Goal: Find specific page/section: Find specific page/section

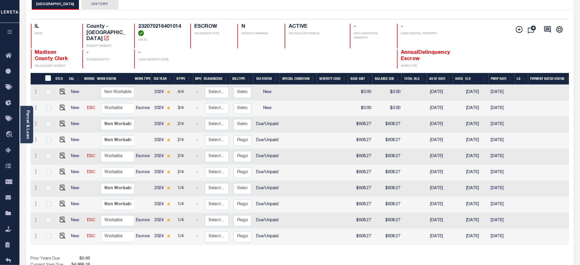
scroll to position [45, 0]
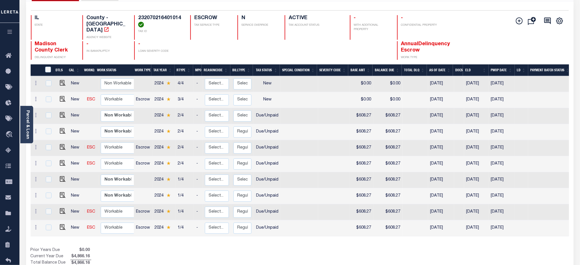
click at [12, 35] on button "button" at bounding box center [9, 32] width 19 height 19
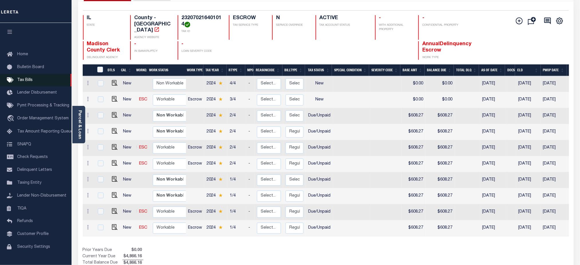
click at [28, 82] on span "Tax Bills" at bounding box center [24, 80] width 15 height 4
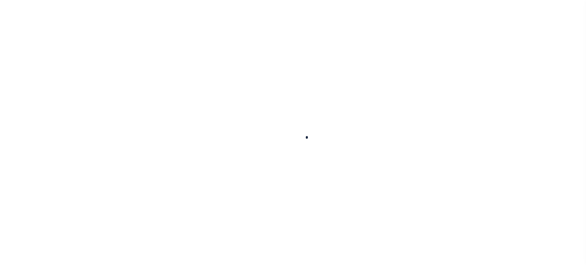
select select
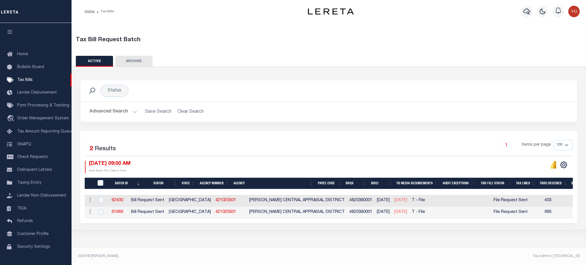
click at [133, 113] on button "Advanced Search" at bounding box center [114, 111] width 48 height 11
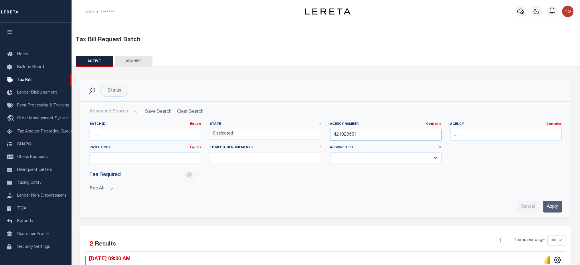
click at [343, 136] on input "421020501" at bounding box center [386, 135] width 112 height 12
paste input "1711900000"
click at [553, 205] on input "Apply" at bounding box center [552, 207] width 19 height 12
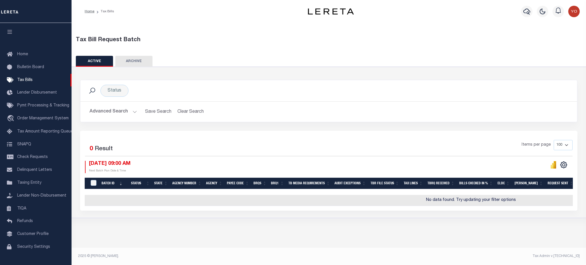
click at [135, 111] on button "Advanced Search" at bounding box center [114, 111] width 48 height 11
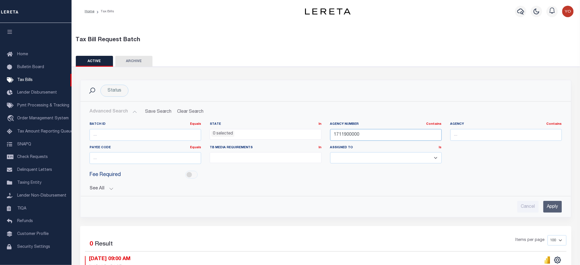
click at [339, 133] on input "1711900000" at bounding box center [386, 135] width 112 height 12
paste input "206"
type input "120600000"
click at [550, 206] on input "Apply" at bounding box center [552, 207] width 19 height 12
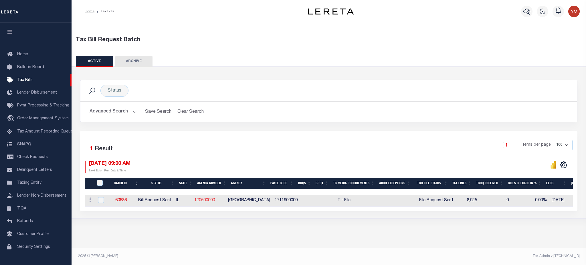
click at [211, 201] on link "120600000" at bounding box center [204, 200] width 21 height 4
checkbox input "true"
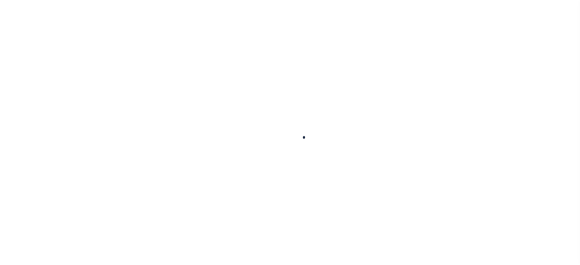
select select
checkbox input "false"
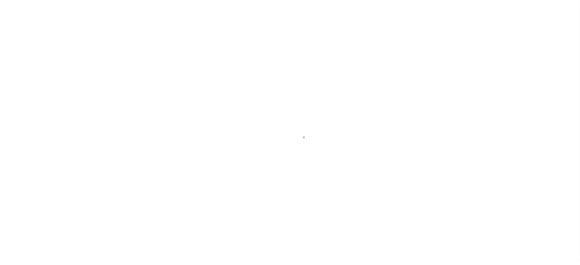
checkbox input "false"
type input "1711900000"
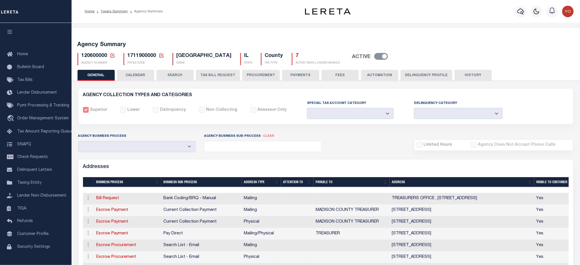
click at [136, 76] on button "CALENDAR" at bounding box center [135, 75] width 37 height 11
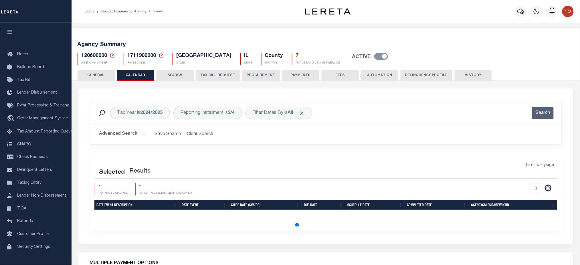
checkbox input "false"
type input "1"
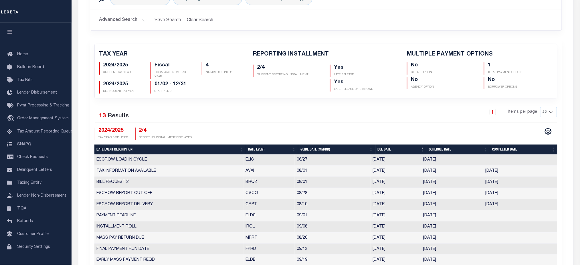
scroll to position [126, 0]
